Goal: Check status

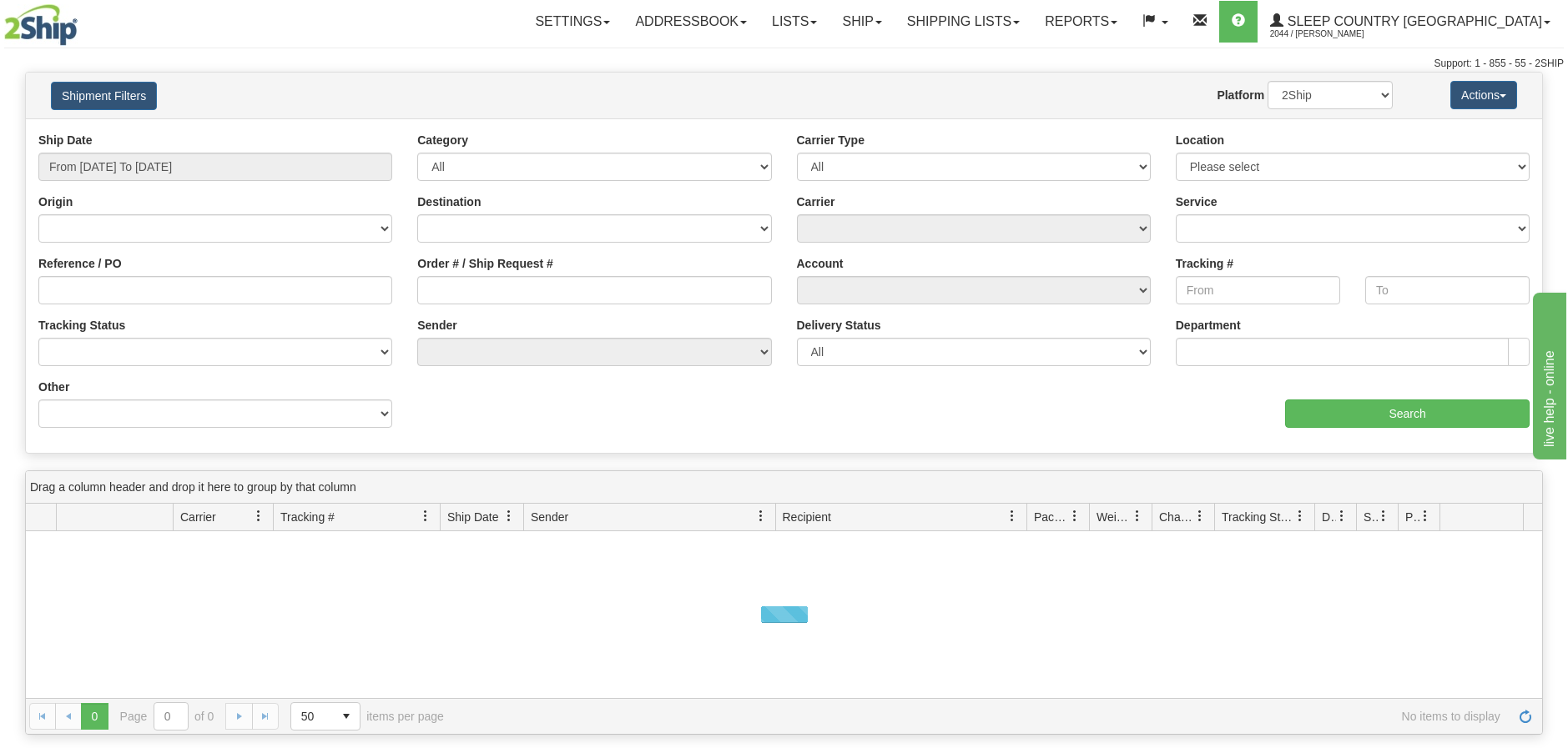
click at [395, 158] on div "Ship Date From [DATE] To [DATE]" at bounding box center [215, 163] width 379 height 61
click at [379, 168] on input "From [DATE] To [DATE]" at bounding box center [215, 166] width 354 height 28
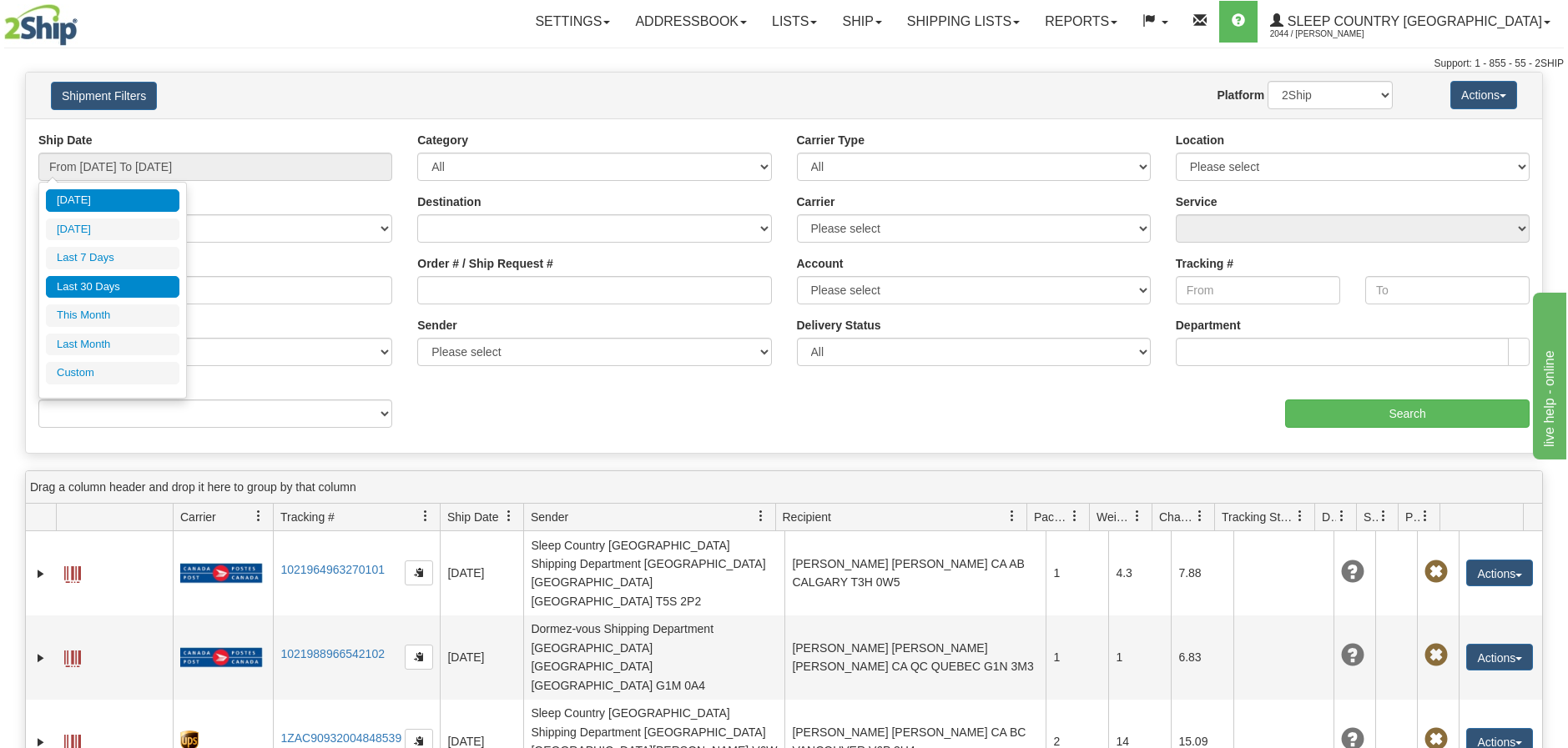
click at [126, 289] on li "Last 30 Days" at bounding box center [113, 287] width 133 height 22
type input "From [DATE] To [DATE]"
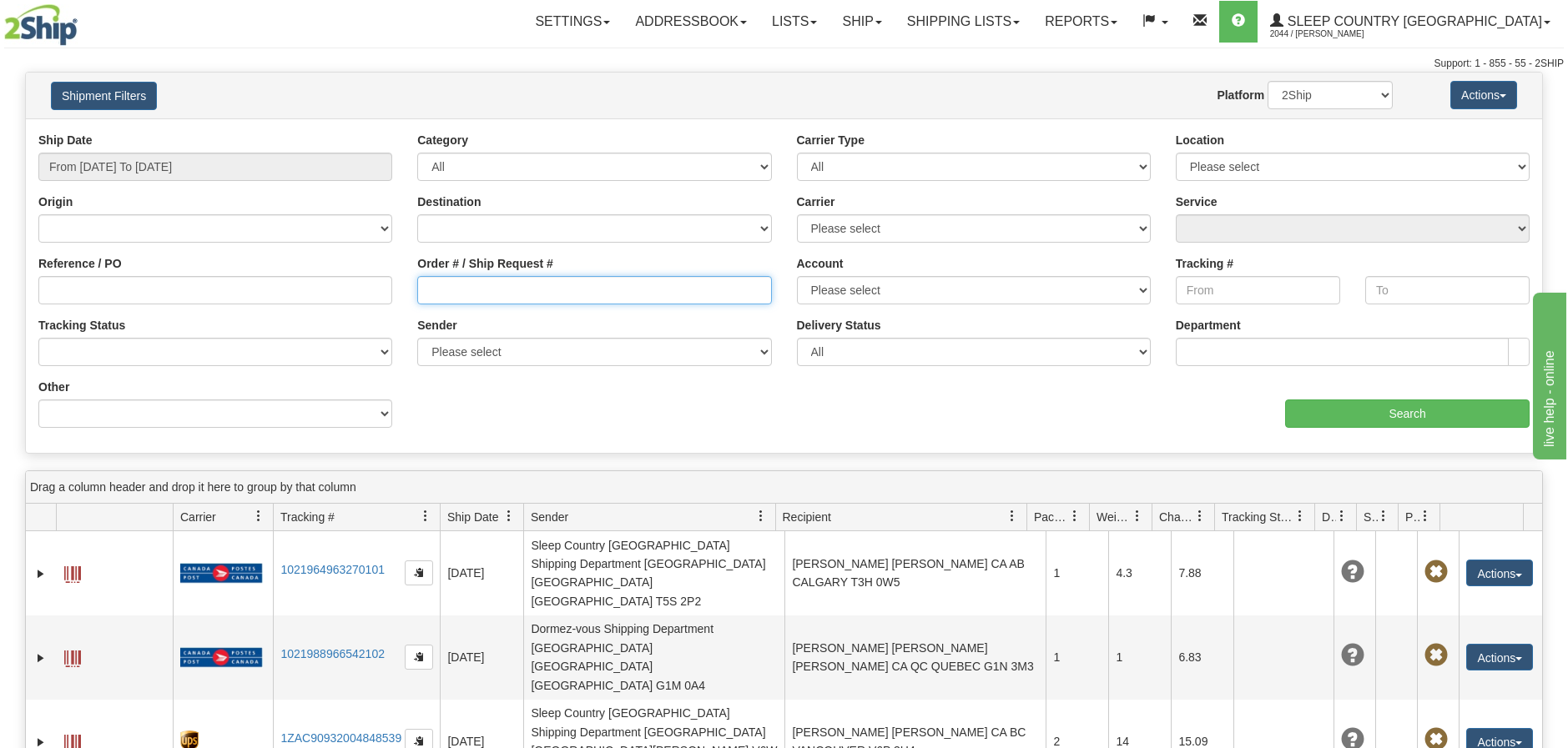
click at [424, 292] on input "Order # / Ship Request #" at bounding box center [594, 290] width 354 height 28
paste input "1049591"
type input "1049591"
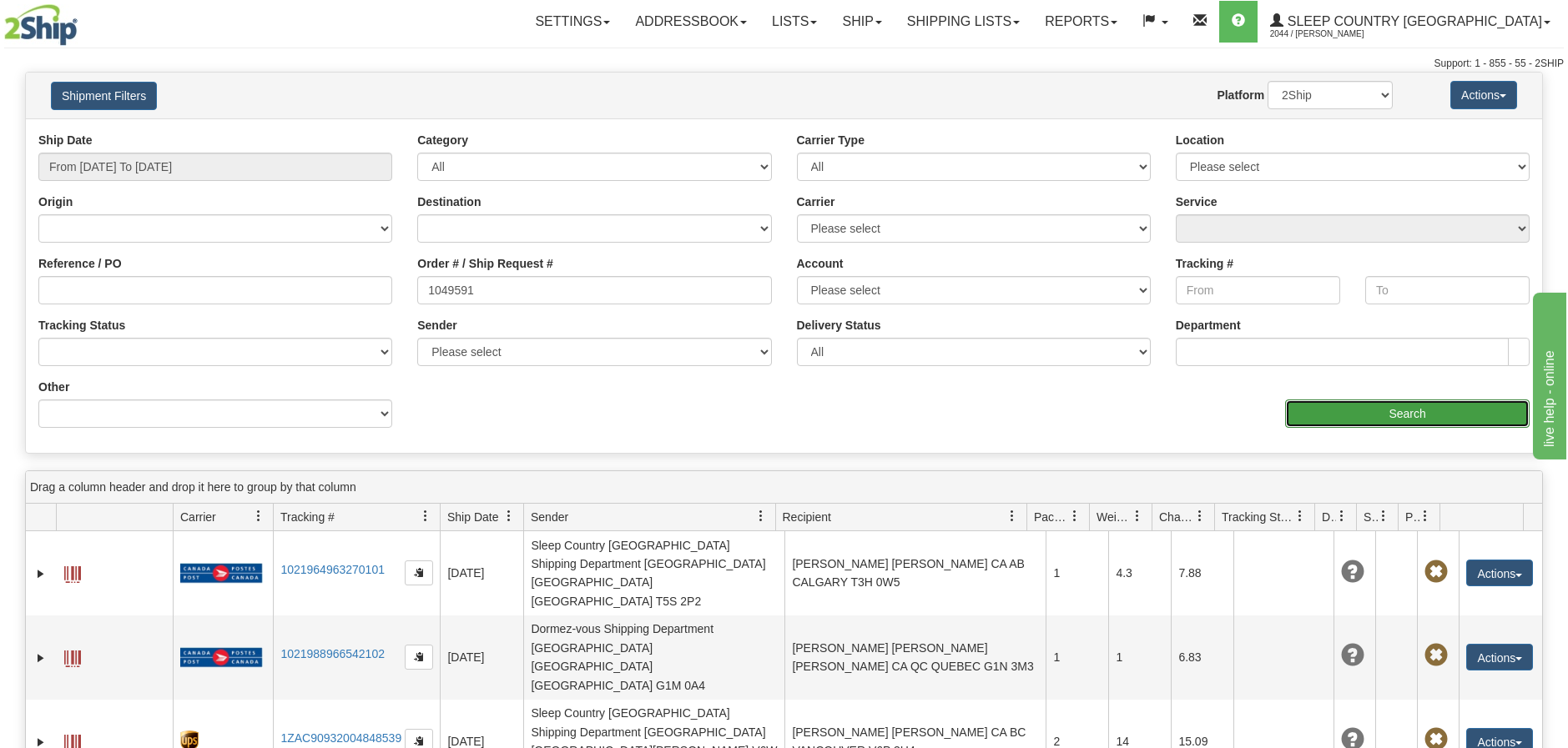
click at [1346, 409] on input "Search" at bounding box center [1407, 414] width 245 height 28
